Goal: Navigation & Orientation: Find specific page/section

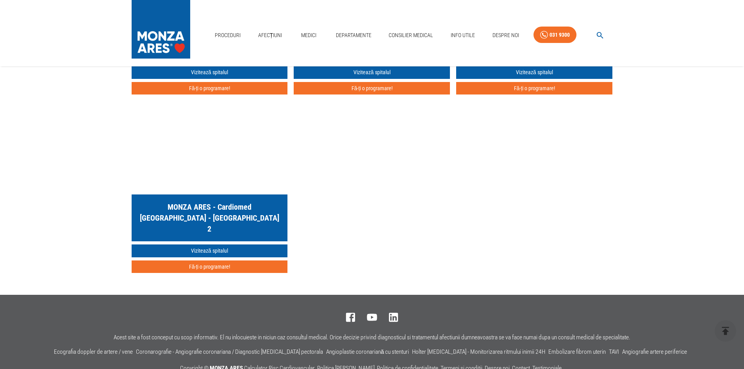
scroll to position [1587, 0]
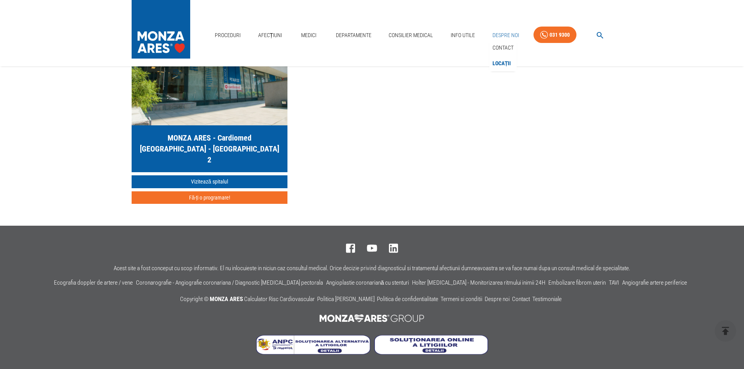
click at [510, 29] on link "Despre Noi" at bounding box center [505, 35] width 33 height 16
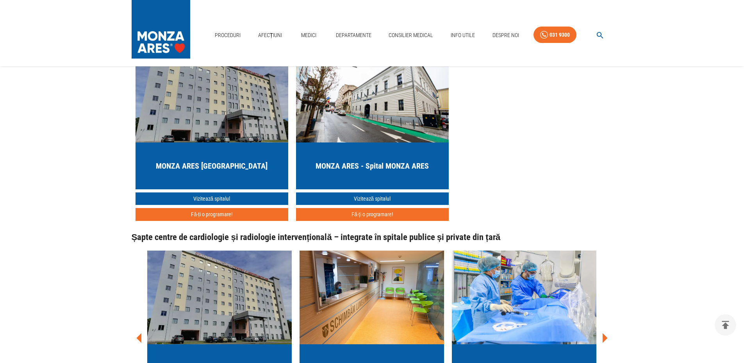
scroll to position [1093, 0]
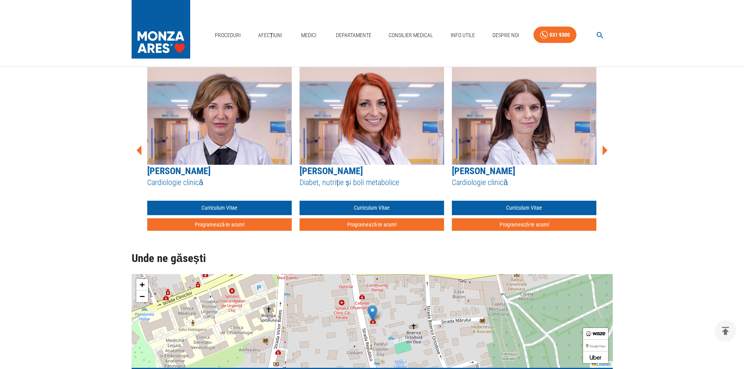
scroll to position [611, 0]
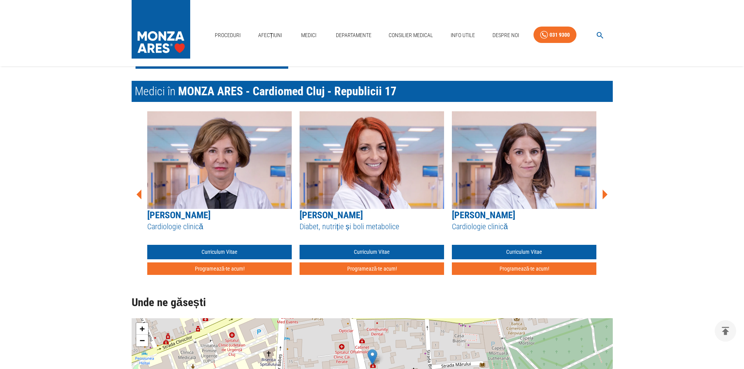
click at [608, 193] on icon at bounding box center [604, 194] width 23 height 23
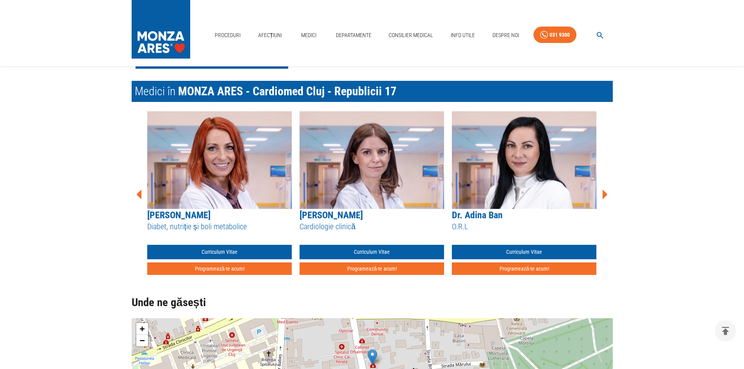
click at [608, 193] on icon at bounding box center [604, 194] width 23 height 23
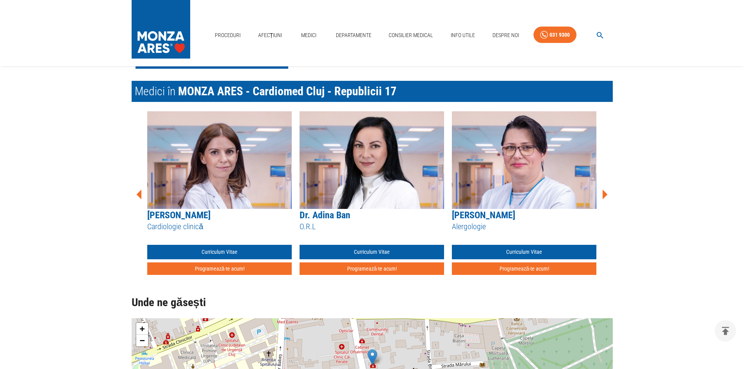
click at [608, 193] on icon at bounding box center [604, 194] width 23 height 23
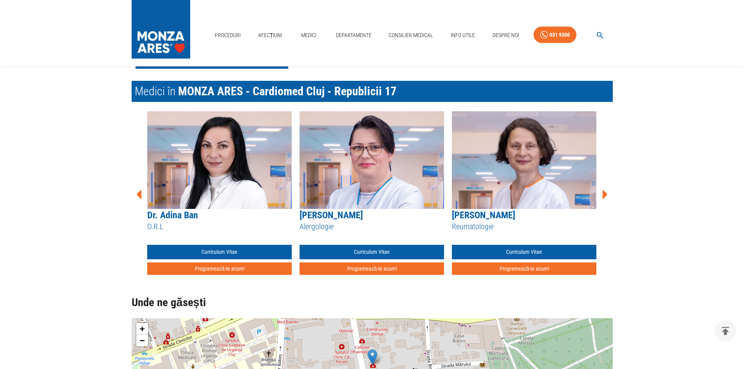
click at [608, 193] on icon at bounding box center [604, 194] width 23 height 23
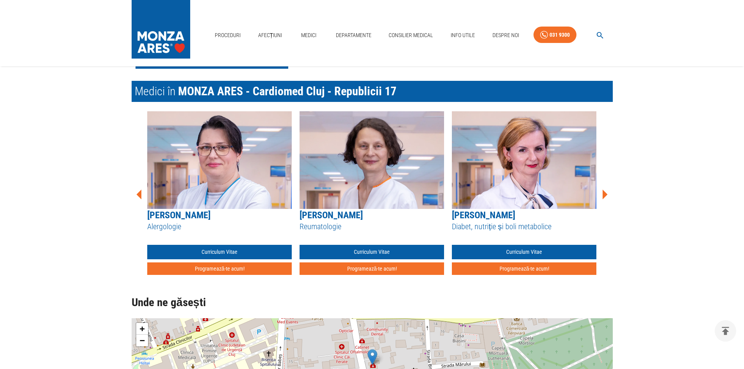
click at [608, 193] on icon at bounding box center [604, 194] width 23 height 23
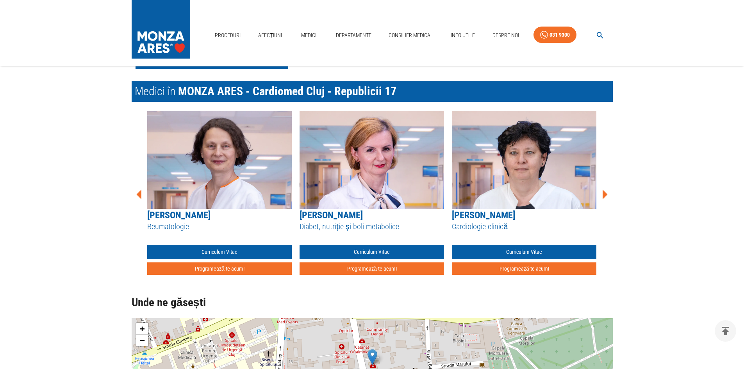
click at [608, 193] on icon at bounding box center [604, 194] width 23 height 23
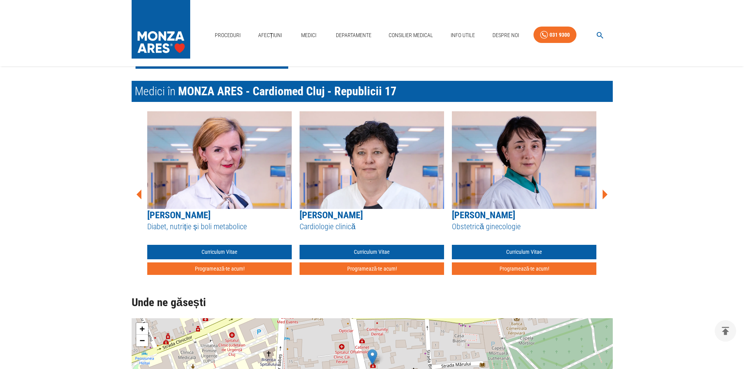
click at [608, 193] on icon at bounding box center [604, 194] width 23 height 23
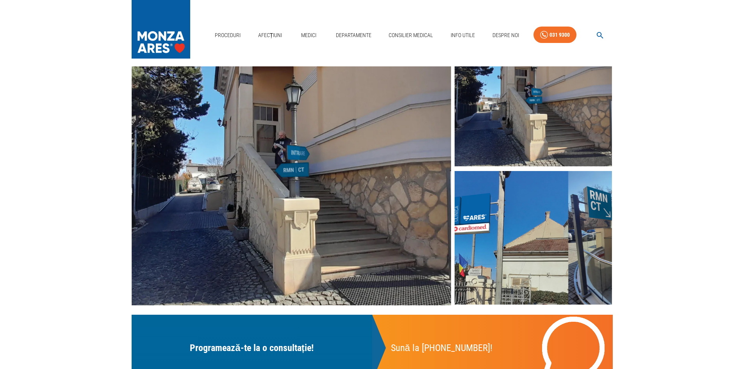
scroll to position [0, 0]
